Goal: Transaction & Acquisition: Purchase product/service

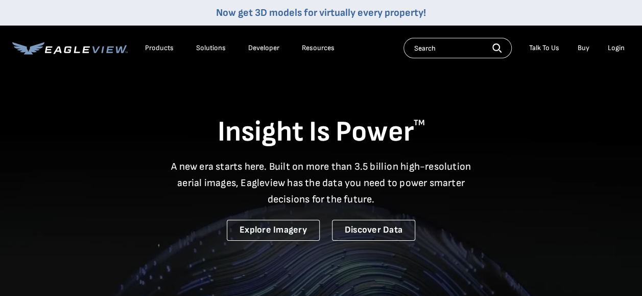
click at [621, 51] on div "Login" at bounding box center [616, 47] width 17 height 9
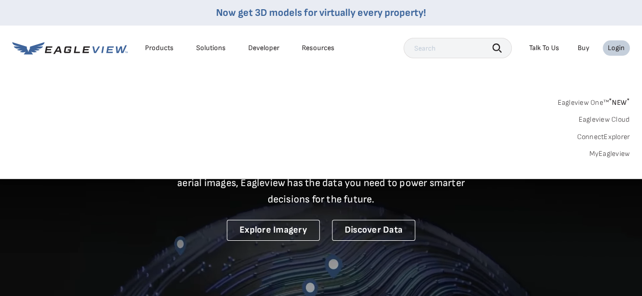
click at [616, 102] on span "* NEW *" at bounding box center [619, 102] width 21 height 9
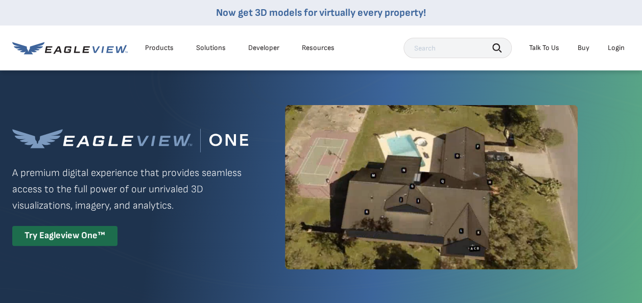
click at [614, 46] on div "Login" at bounding box center [616, 47] width 17 height 9
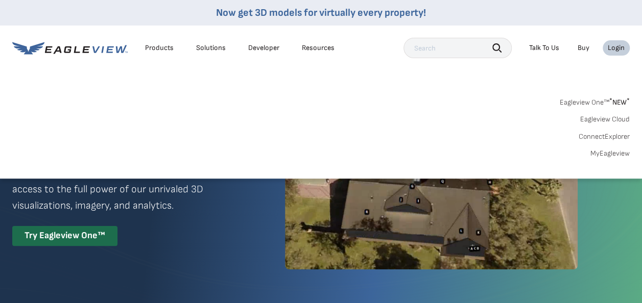
click at [620, 153] on link "MyEagleview" at bounding box center [609, 153] width 39 height 9
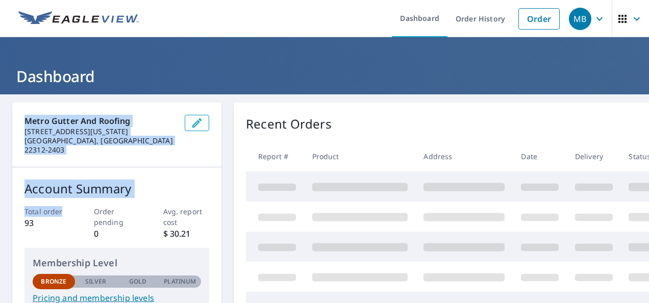
drag, startPoint x: 0, startPoint y: 0, endPoint x: 75, endPoint y: 203, distance: 216.0
click at [526, 17] on link "Order" at bounding box center [539, 18] width 41 height 21
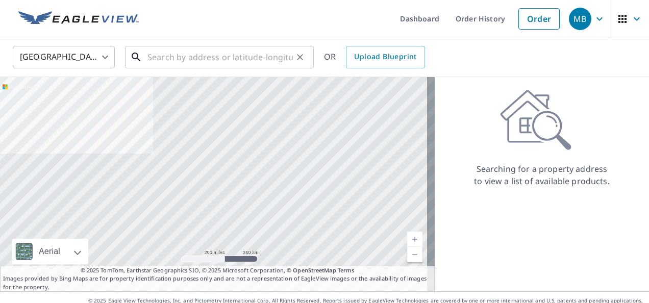
click at [248, 53] on input "text" at bounding box center [221, 57] width 146 height 29
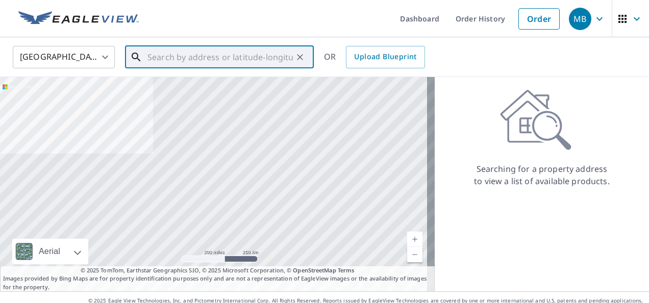
paste input "462 W Glebe Rd Alexandria, VA 22305"
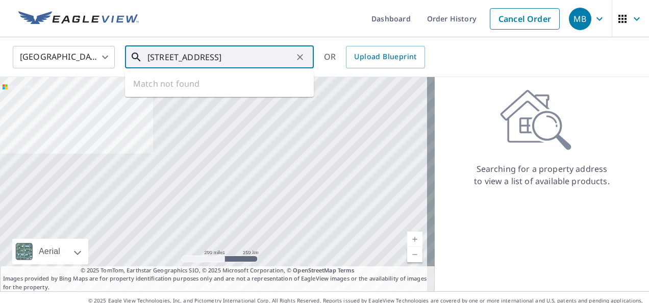
scroll to position [0, 2]
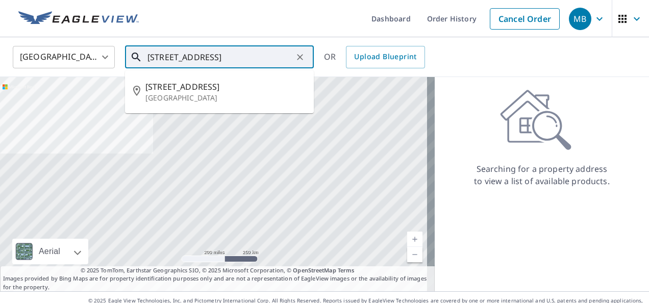
click at [184, 89] on span "462 W Glebe Rd" at bounding box center [226, 87] width 160 height 12
type input "462 W Glebe Rd Alexandria, VA 22305"
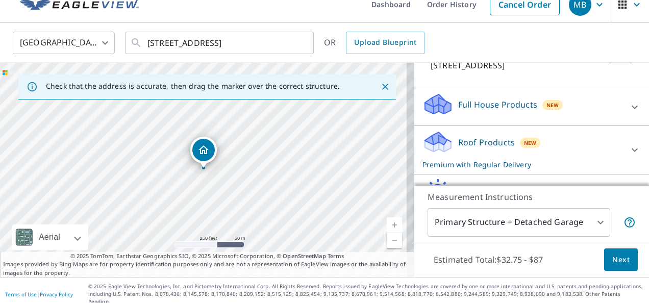
scroll to position [89, 0]
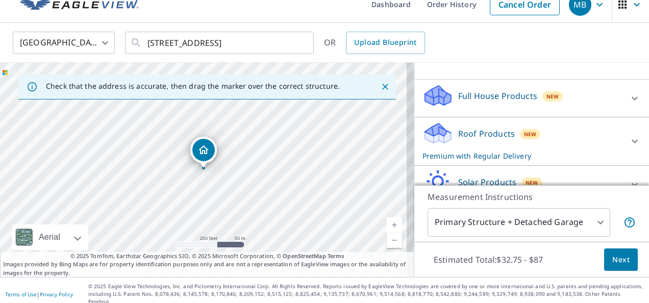
click at [629, 146] on icon at bounding box center [635, 141] width 12 height 12
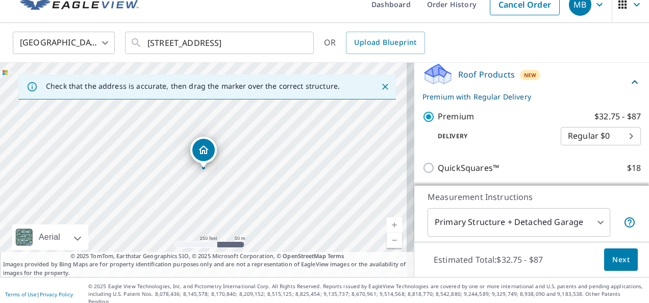
scroll to position [154, 0]
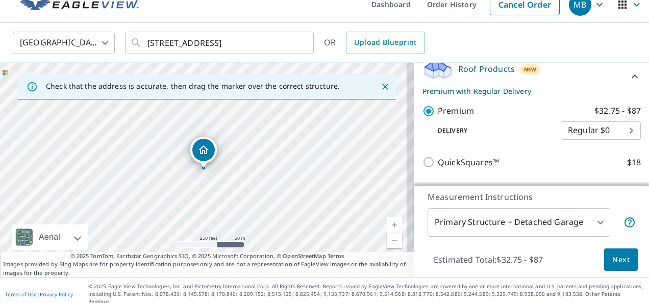
click at [524, 165] on label "QuickSquares™ $18" at bounding box center [539, 162] width 203 height 13
click at [438, 165] on input "QuickSquares™ $18" at bounding box center [430, 162] width 15 height 12
checkbox input "true"
checkbox input "false"
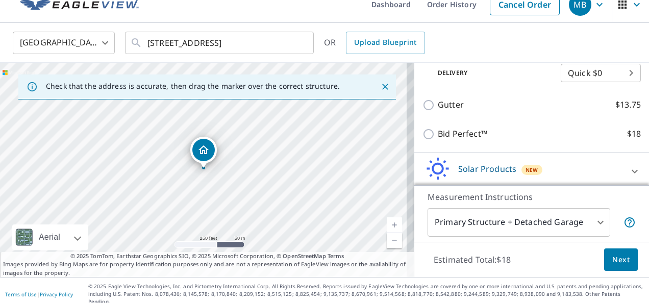
scroll to position [243, 0]
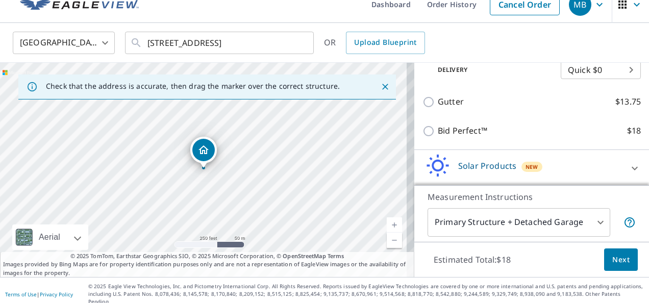
click at [613, 260] on span "Next" at bounding box center [621, 260] width 17 height 13
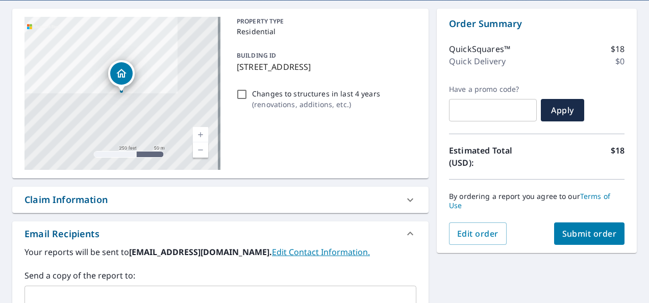
scroll to position [94, 0]
click at [593, 235] on span "Submit order" at bounding box center [590, 233] width 55 height 11
